Goal: Contribute content

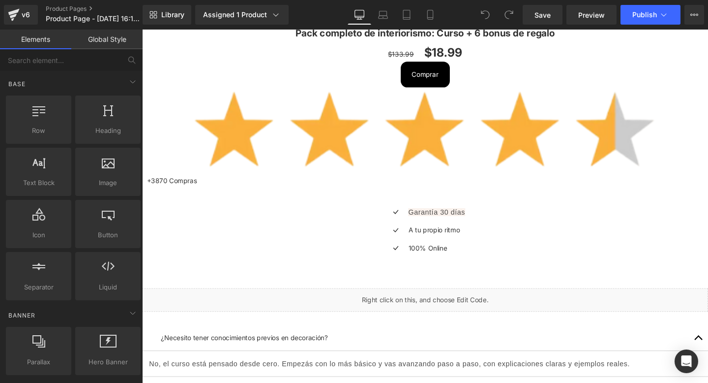
scroll to position [591, 0]
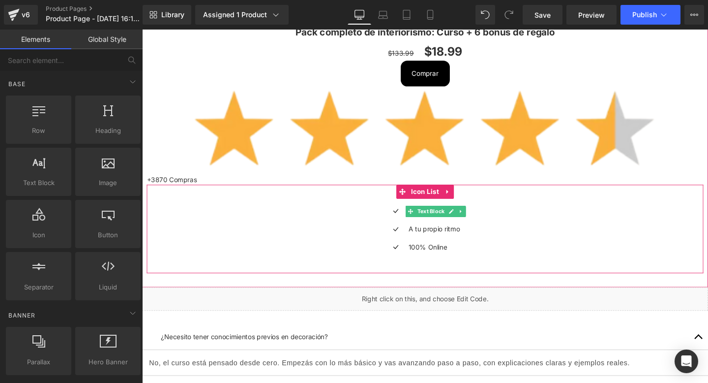
click at [452, 218] on span "Text Block" at bounding box center [445, 220] width 32 height 12
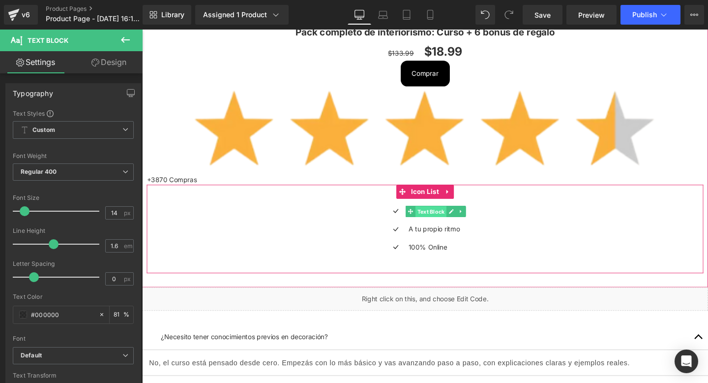
click at [442, 219] on span "Text Block" at bounding box center [445, 221] width 32 height 12
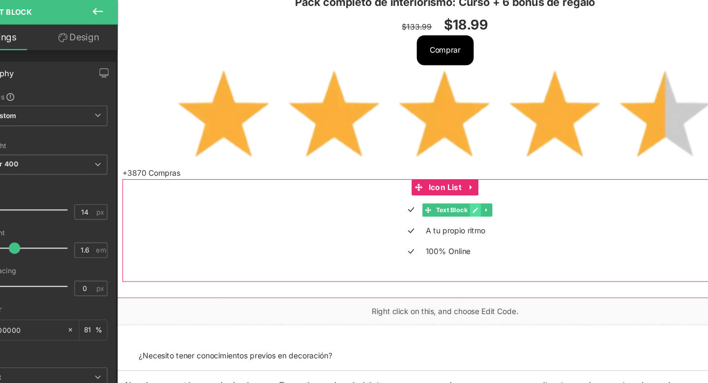
click at [444, 189] on icon at bounding box center [442, 190] width 5 height 5
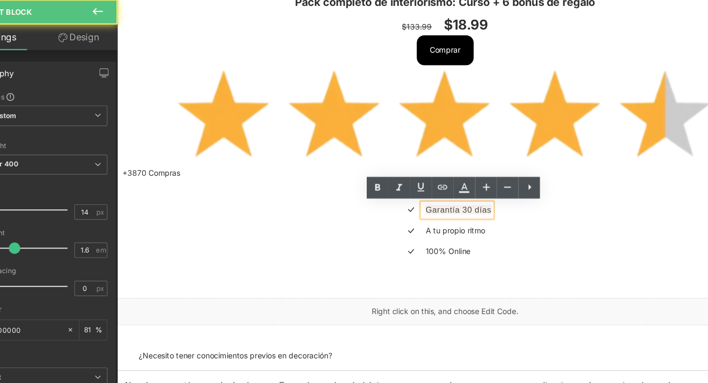
click at [433, 189] on span "Garantía 30 días" at bounding box center [427, 190] width 60 height 8
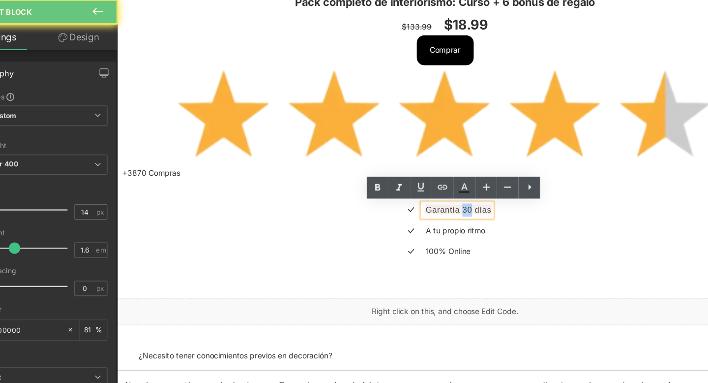
click at [433, 189] on span "Garantía 30 días" at bounding box center [427, 190] width 60 height 8
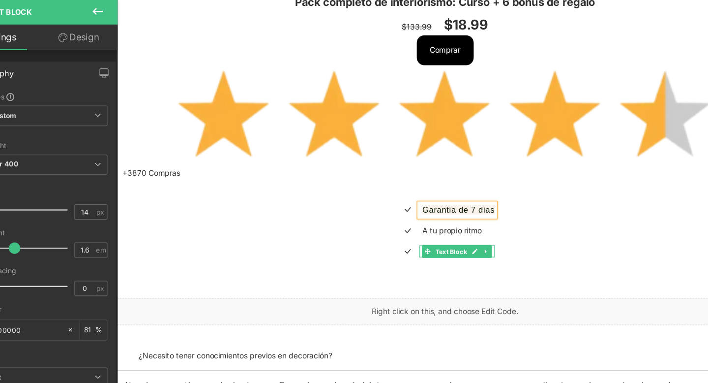
click at [424, 230] on span "Text Block" at bounding box center [420, 228] width 32 height 12
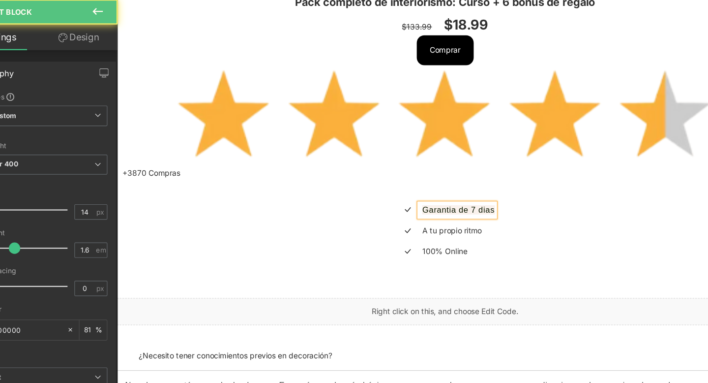
click at [424, 254] on div "Icon Garantia de 7 [PERSON_NAME] Text Block Icon A tu propio ritmo Text Block I…" at bounding box center [414, 208] width 585 height 93
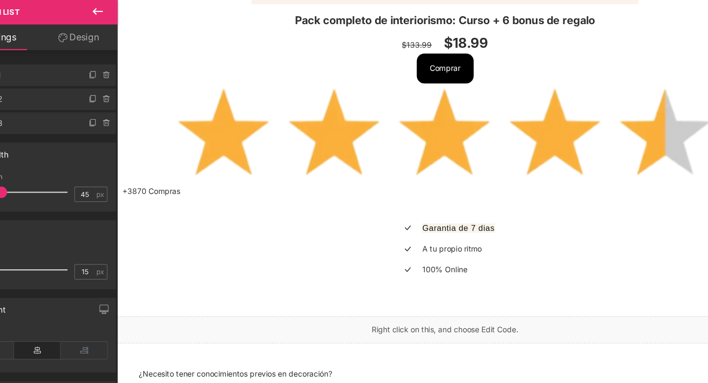
scroll to position [563, 0]
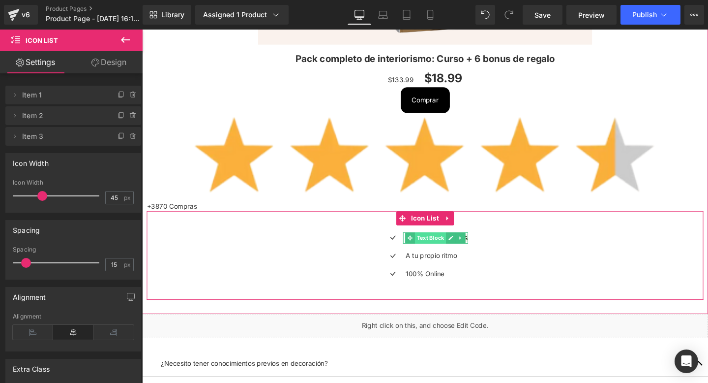
click at [436, 248] on span "Text Block" at bounding box center [445, 248] width 32 height 12
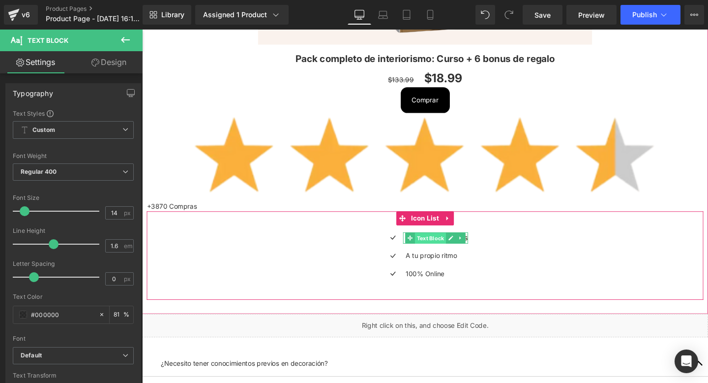
click at [447, 249] on span "Text Block" at bounding box center [445, 249] width 32 height 12
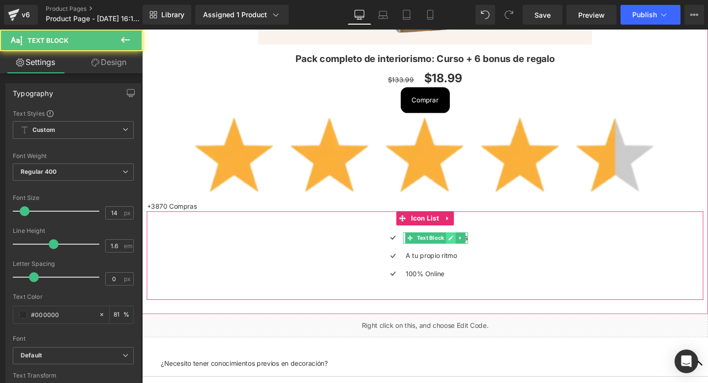
click at [465, 249] on icon at bounding box center [467, 248] width 5 height 5
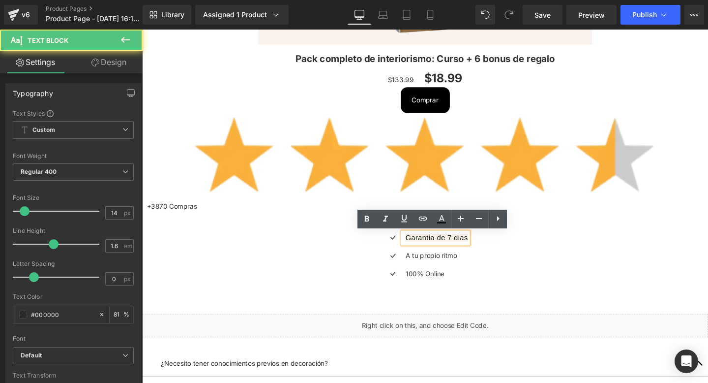
click at [454, 248] on span "Garantia de 7 dias" at bounding box center [451, 248] width 65 height 8
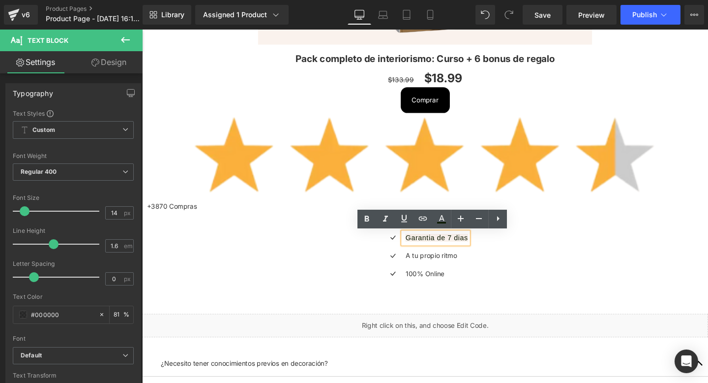
click at [454, 248] on span "Garantia de 7 dias" at bounding box center [451, 248] width 65 height 8
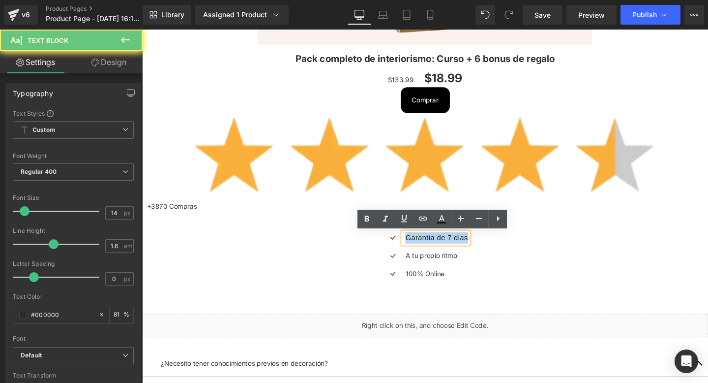
click at [454, 248] on span "Garantia de 7 dias" at bounding box center [451, 248] width 65 height 8
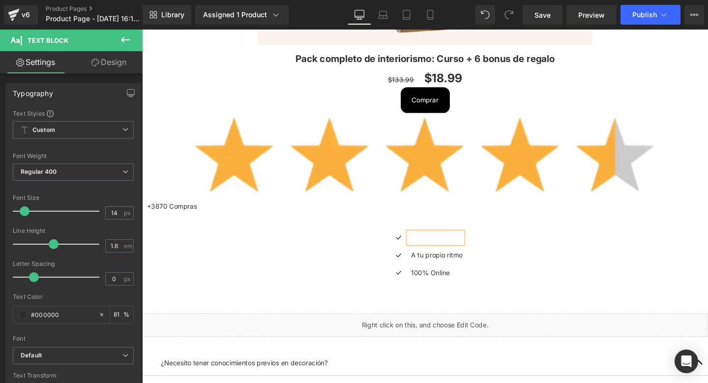
click at [383, 260] on div "Icon Text Block Icon A tu propio ritmo Text Block Icon 100% Online Text Block" at bounding box center [439, 269] width 585 height 55
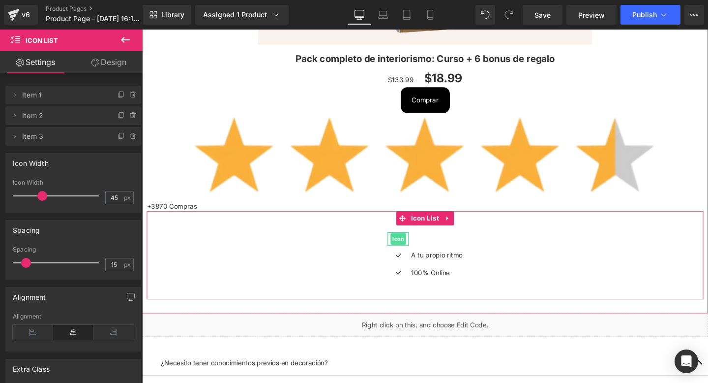
click at [414, 249] on span "Icon" at bounding box center [411, 249] width 16 height 12
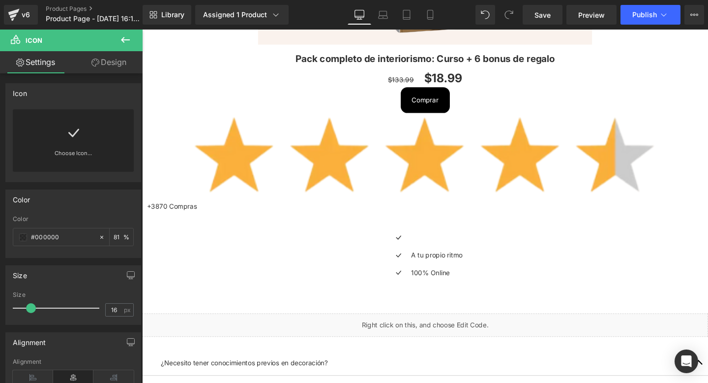
click at [128, 47] on button at bounding box center [125, 41] width 34 height 22
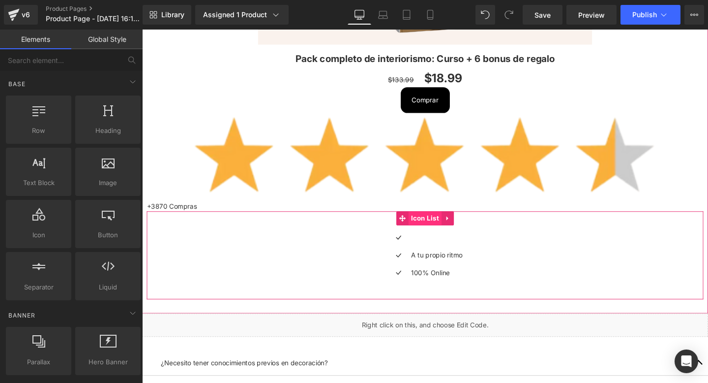
click at [432, 228] on span "Icon List" at bounding box center [439, 227] width 35 height 15
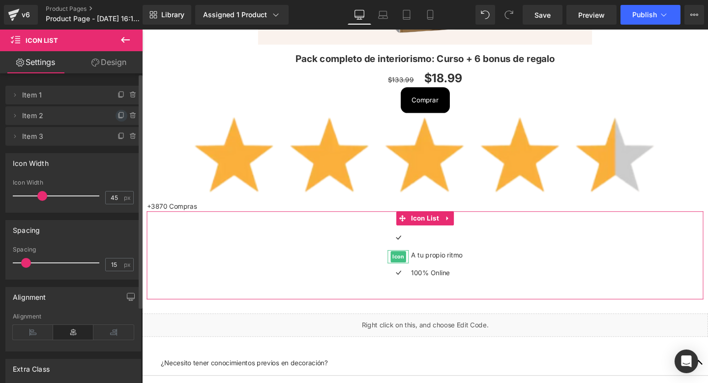
click at [118, 116] on icon at bounding box center [122, 116] width 8 height 8
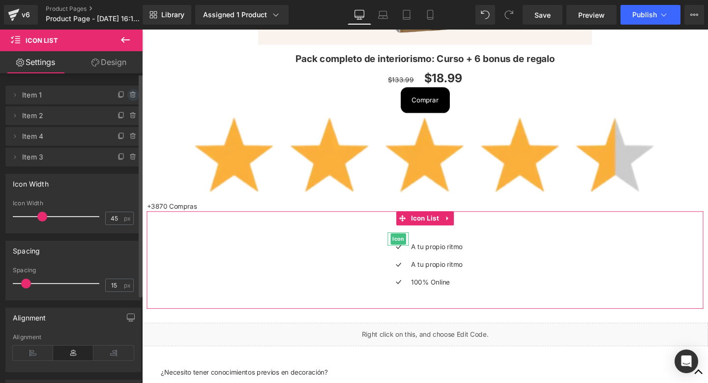
click at [132, 92] on icon at bounding box center [133, 92] width 2 height 1
click at [118, 98] on button "Delete" at bounding box center [122, 95] width 31 height 13
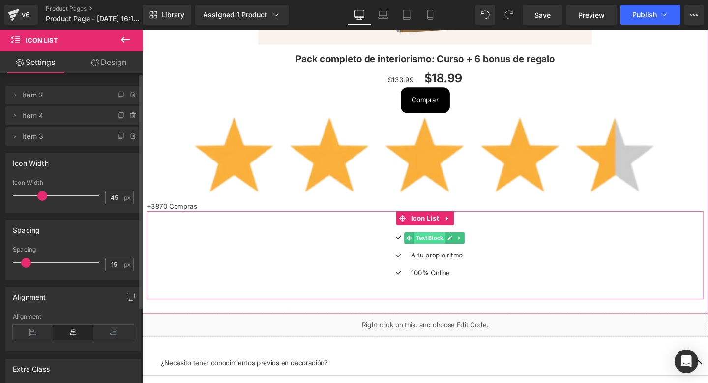
click at [445, 245] on span "Text Block" at bounding box center [444, 248] width 32 height 12
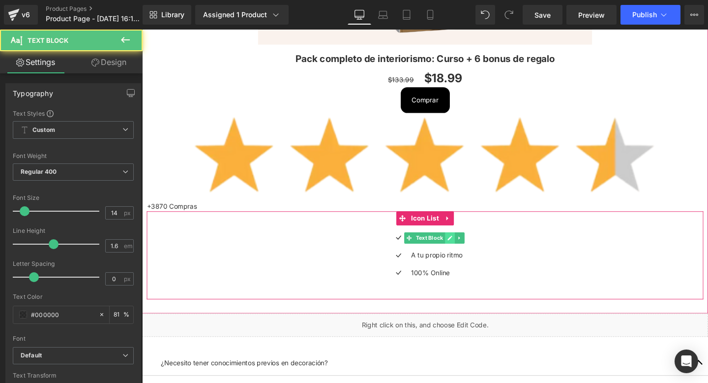
click at [469, 246] on icon at bounding box center [465, 248] width 5 height 6
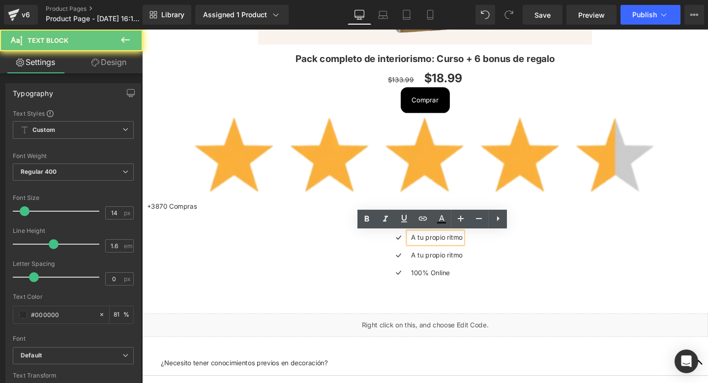
click at [461, 248] on p "A tu propio ritmo" at bounding box center [452, 247] width 54 height 11
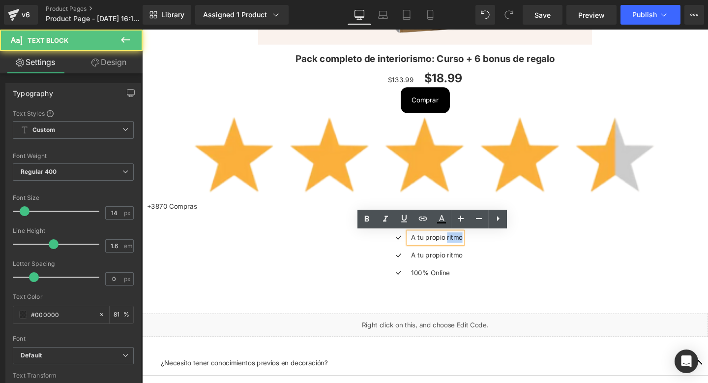
click at [461, 248] on p "A tu propio ritmo" at bounding box center [452, 247] width 54 height 11
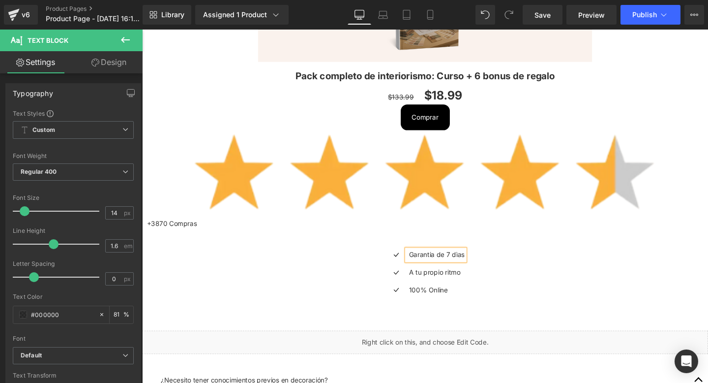
scroll to position [589, 0]
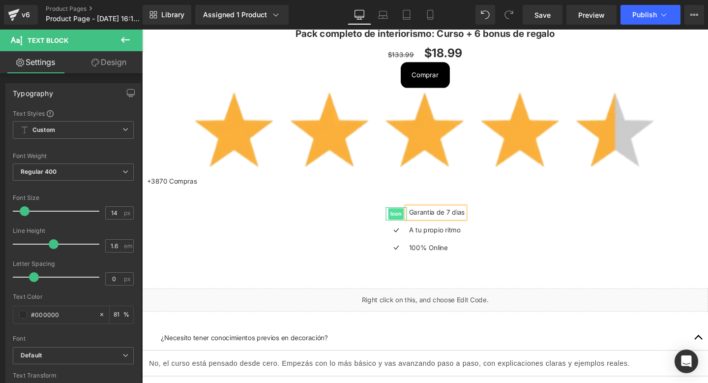
click at [411, 223] on span "Icon" at bounding box center [409, 223] width 16 height 12
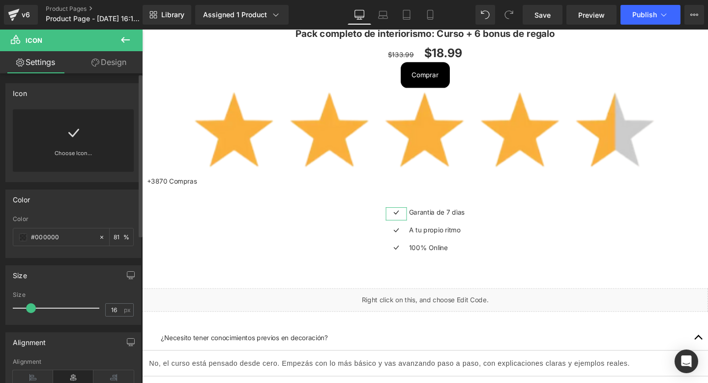
click at [68, 133] on icon at bounding box center [73, 133] width 11 height 8
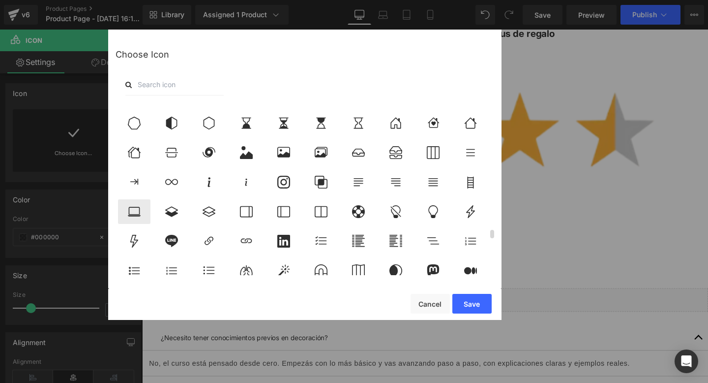
scroll to position [2682, 0]
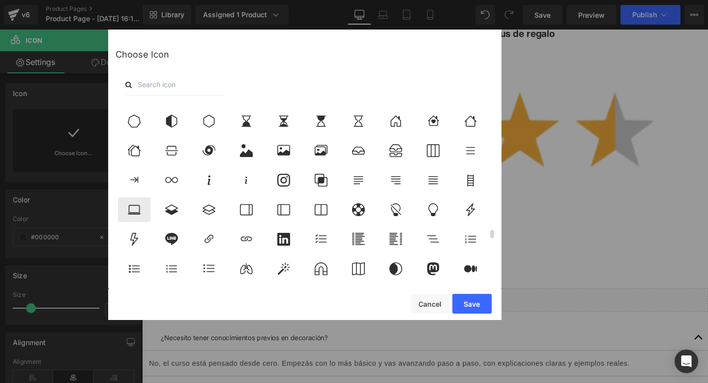
click at [133, 237] on icon at bounding box center [134, 239] width 21 height 13
click at [464, 307] on button "Save" at bounding box center [471, 304] width 39 height 20
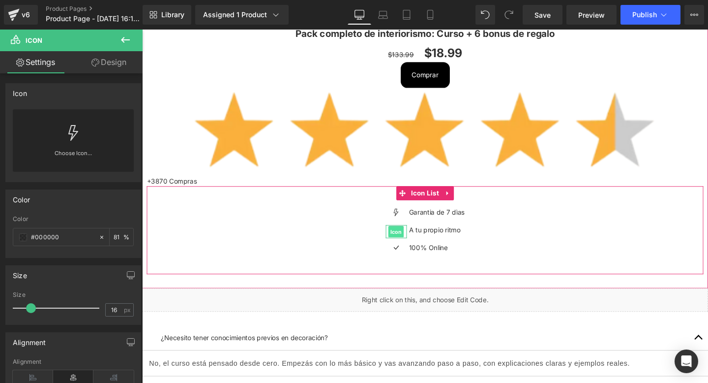
click at [409, 243] on span "Icon" at bounding box center [409, 243] width 16 height 12
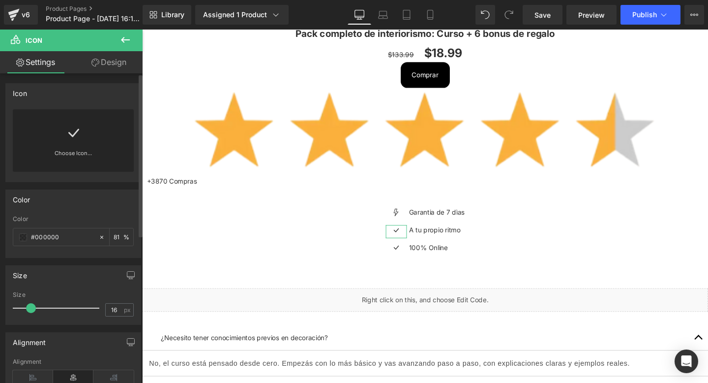
click at [73, 128] on icon at bounding box center [73, 133] width 16 height 16
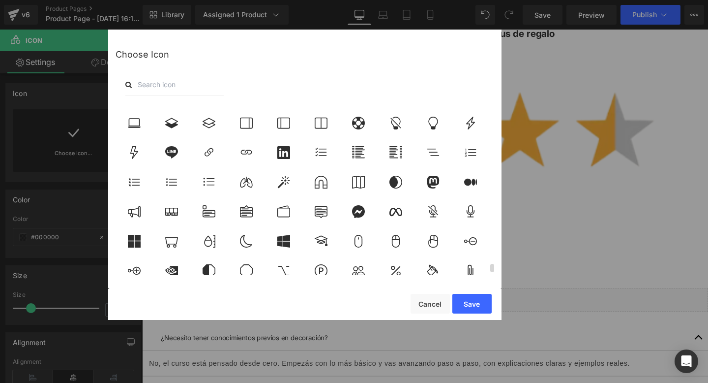
scroll to position [3429, 0]
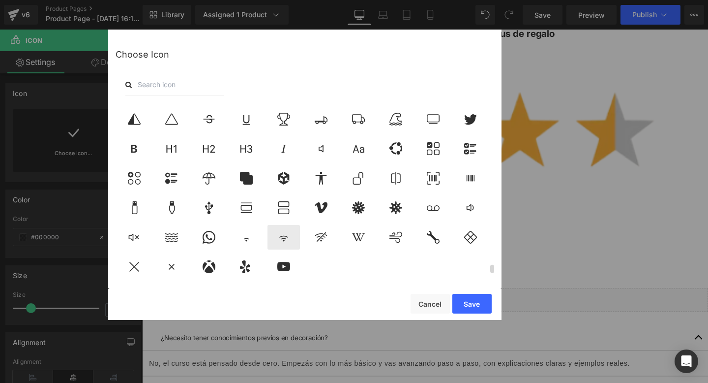
click at [277, 236] on div at bounding box center [284, 237] width 32 height 25
click at [210, 235] on icon at bounding box center [209, 237] width 13 height 13
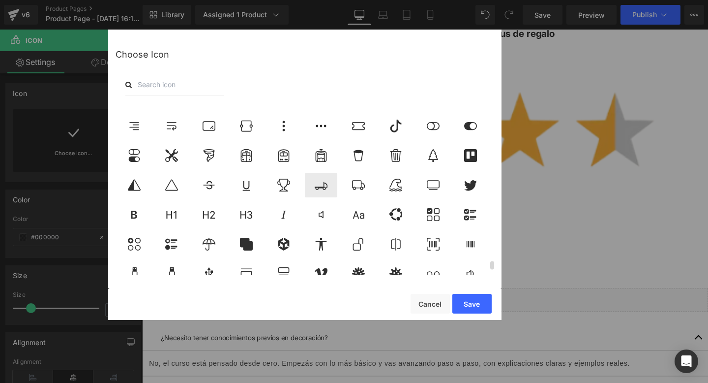
scroll to position [3354, 0]
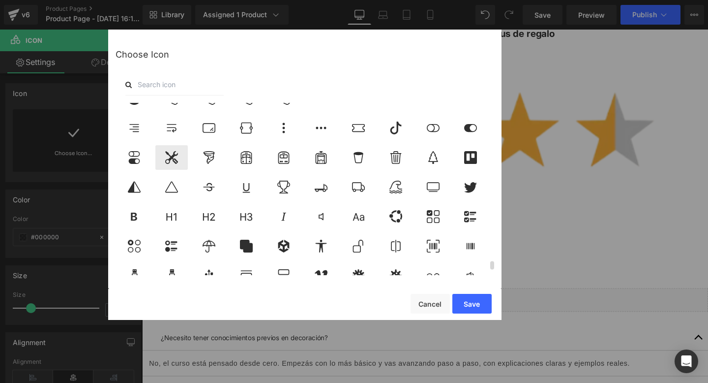
click at [179, 162] on icon at bounding box center [171, 157] width 21 height 13
click at [475, 306] on button "Save" at bounding box center [471, 304] width 39 height 20
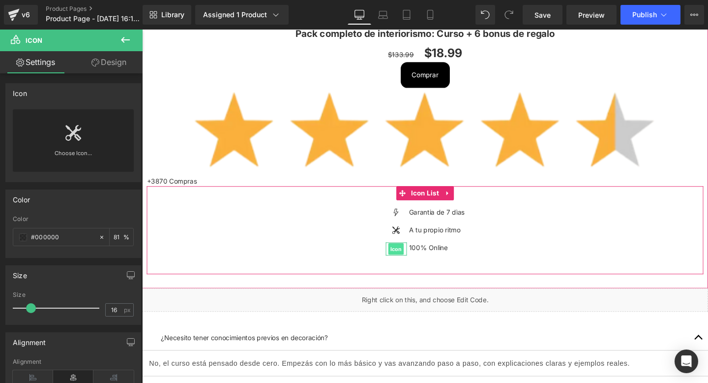
click at [409, 257] on span "Icon" at bounding box center [409, 260] width 16 height 12
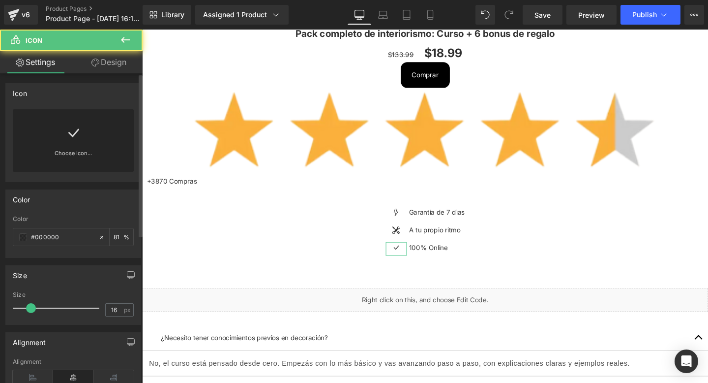
click at [69, 131] on icon at bounding box center [73, 133] width 16 height 16
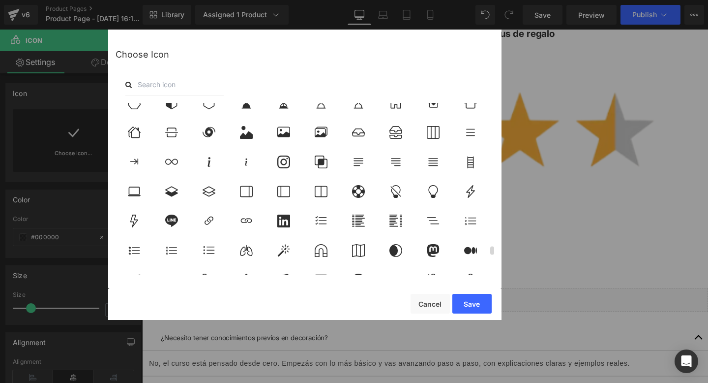
scroll to position [3429, 0]
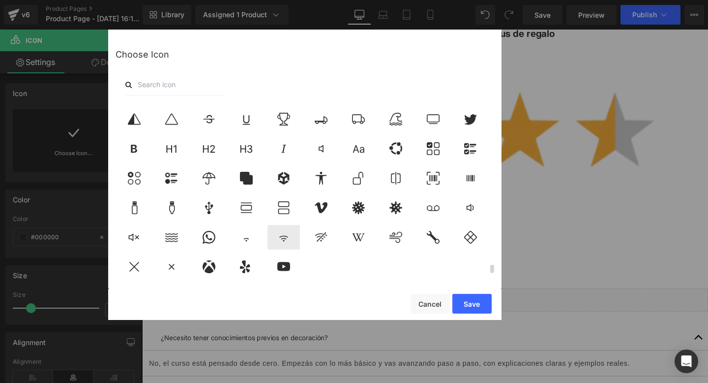
click at [285, 232] on icon at bounding box center [283, 237] width 21 height 13
click at [461, 298] on button "Save" at bounding box center [471, 304] width 39 height 20
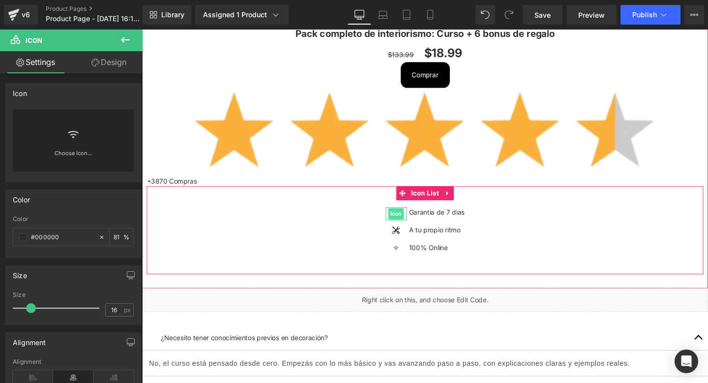
click at [412, 219] on span "Icon" at bounding box center [409, 223] width 16 height 12
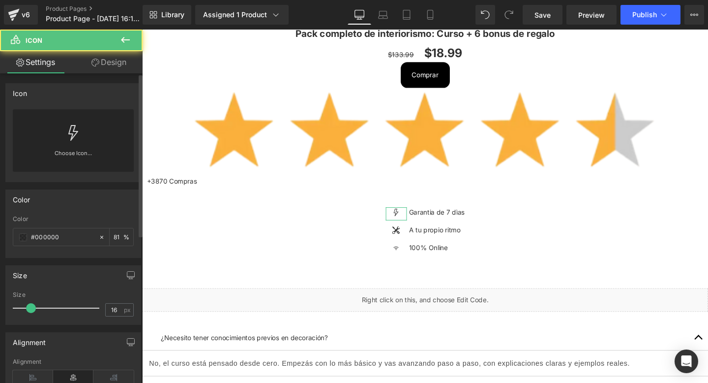
click at [70, 137] on icon at bounding box center [73, 133] width 10 height 16
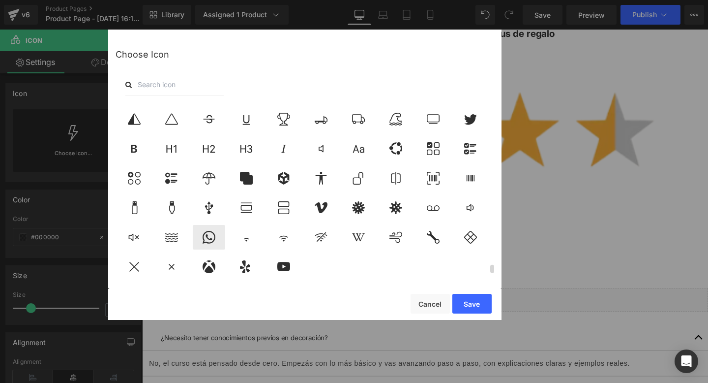
click at [210, 231] on icon at bounding box center [209, 237] width 13 height 13
click at [473, 300] on button "Save" at bounding box center [471, 304] width 39 height 20
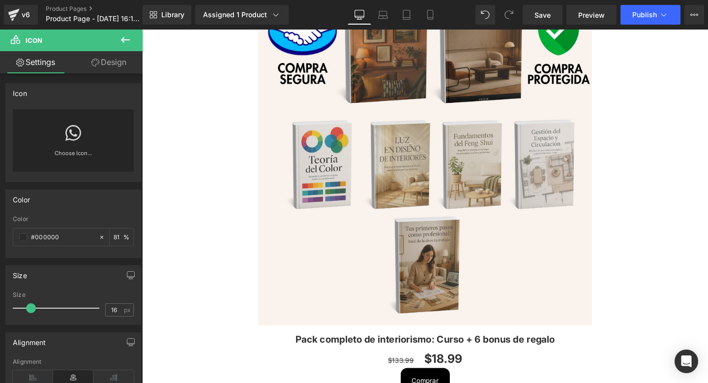
scroll to position [1560, 0]
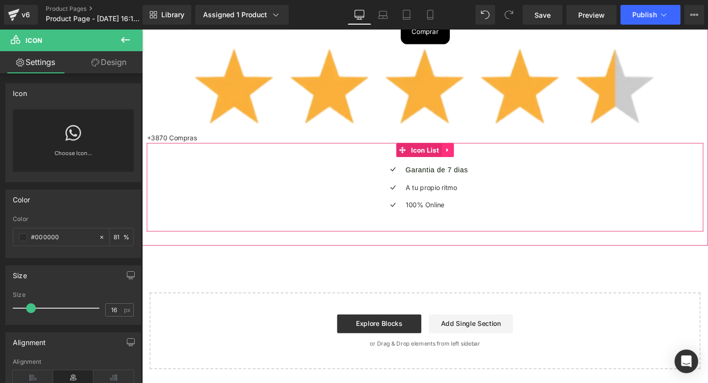
click at [463, 152] on icon at bounding box center [463, 155] width 7 height 7
click at [467, 154] on icon at bounding box center [469, 155] width 7 height 7
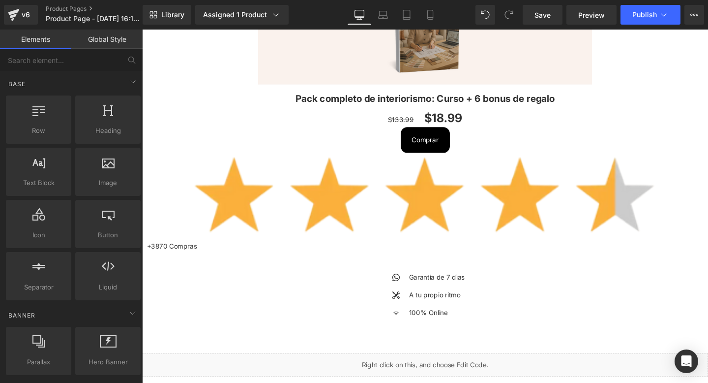
scroll to position [544, 0]
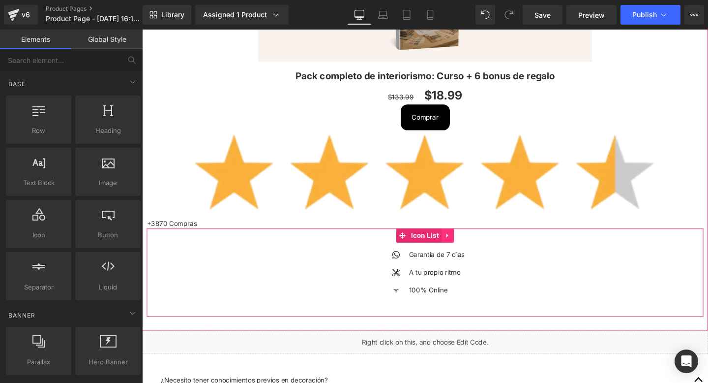
click at [464, 247] on icon at bounding box center [463, 245] width 7 height 7
click at [458, 247] on icon at bounding box center [456, 245] width 7 height 7
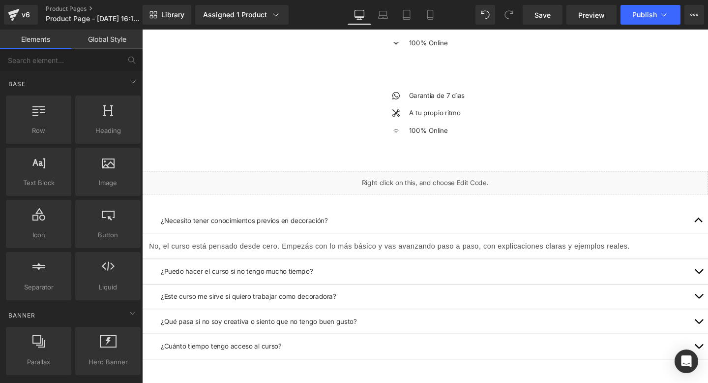
scroll to position [806, 0]
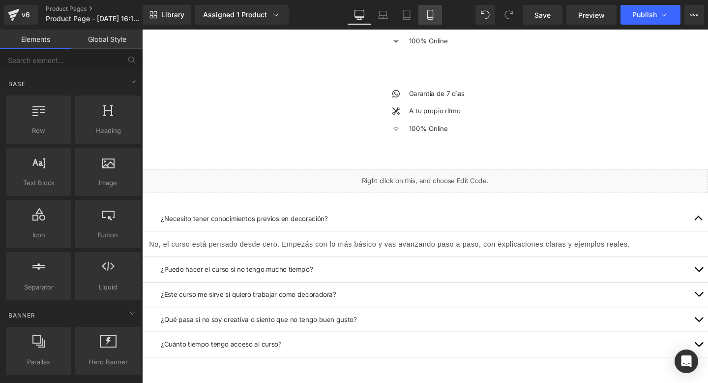
click at [427, 5] on link "Mobile" at bounding box center [431, 15] width 24 height 20
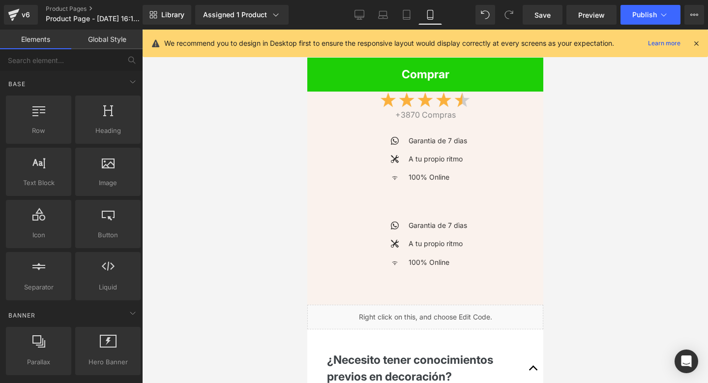
scroll to position [427, 0]
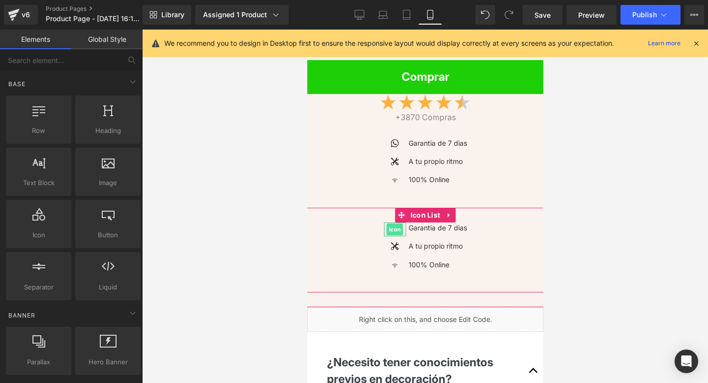
click at [394, 226] on span "Icon" at bounding box center [395, 229] width 16 height 12
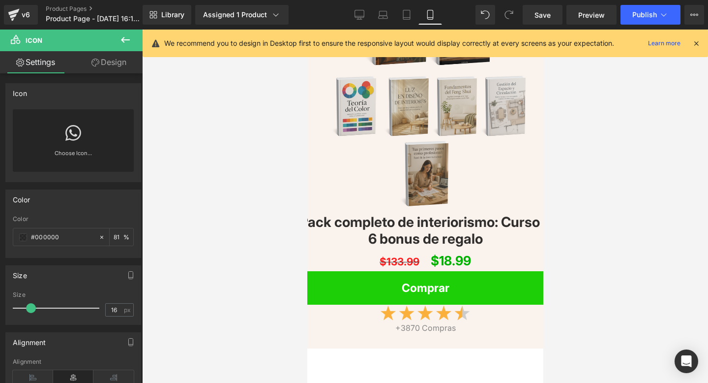
scroll to position [1214, 0]
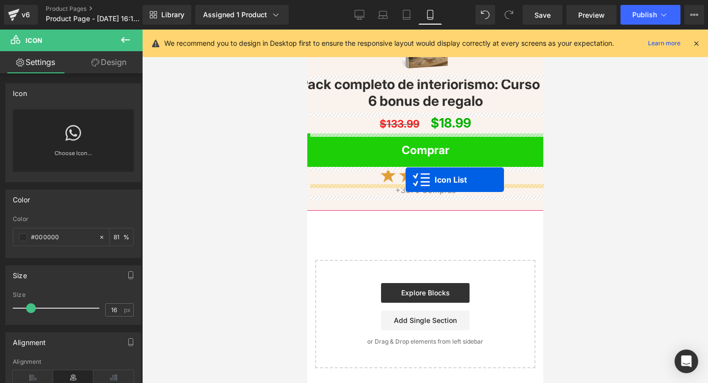
drag, startPoint x: 402, startPoint y: 216, endPoint x: 405, endPoint y: 179, distance: 37.0
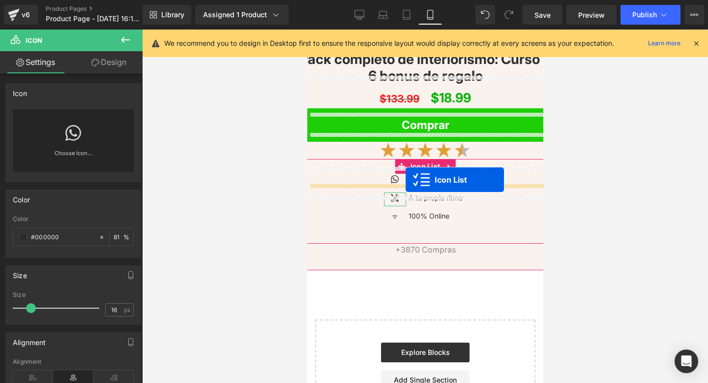
scroll to position [1190, 0]
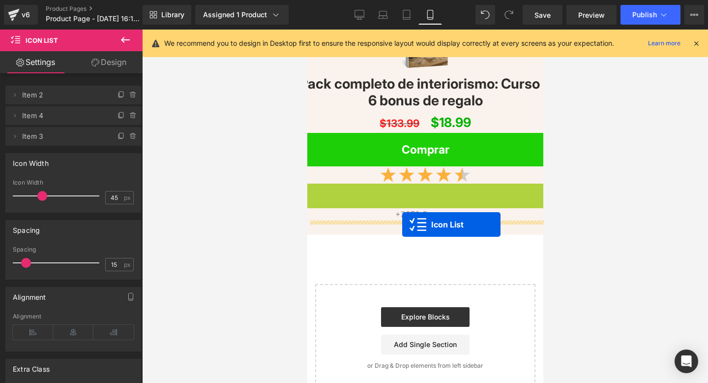
drag, startPoint x: 402, startPoint y: 193, endPoint x: 402, endPoint y: 225, distance: 31.5
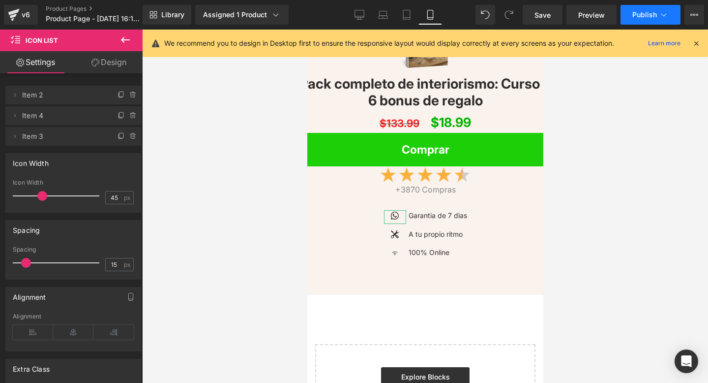
click at [633, 19] on button "Publish" at bounding box center [651, 15] width 60 height 20
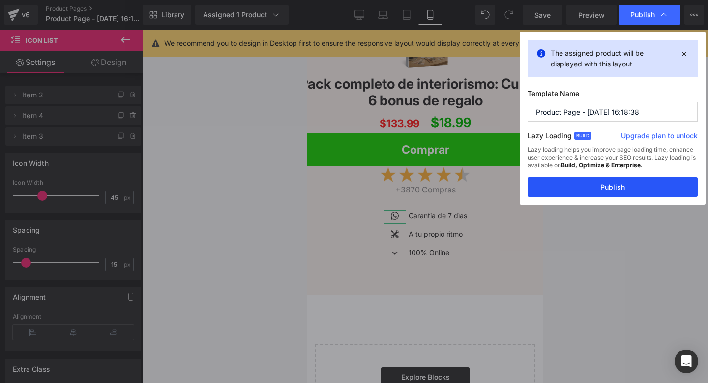
click at [561, 180] on button "Publish" at bounding box center [613, 187] width 170 height 20
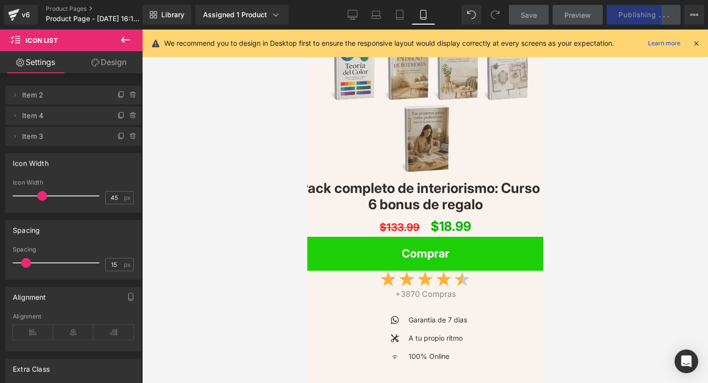
scroll to position [0, 0]
